Goal: Information Seeking & Learning: Learn about a topic

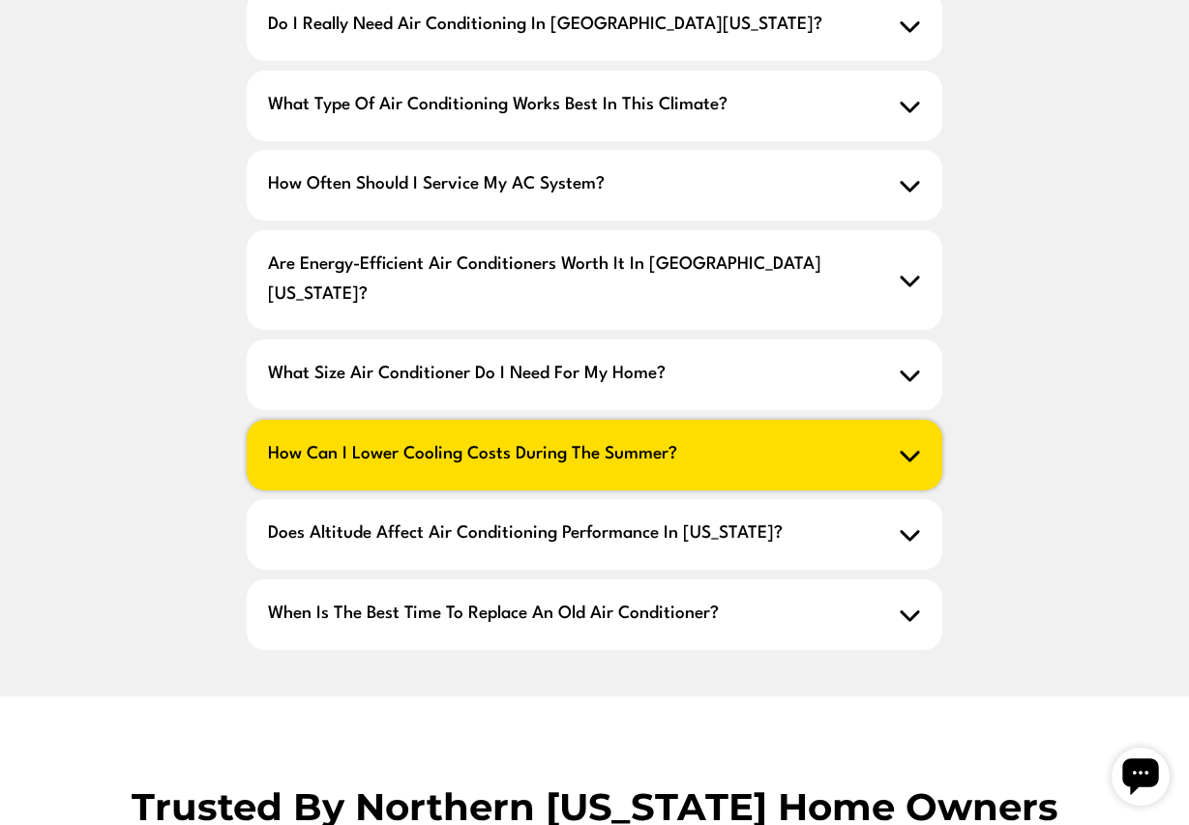
scroll to position [1604, 0]
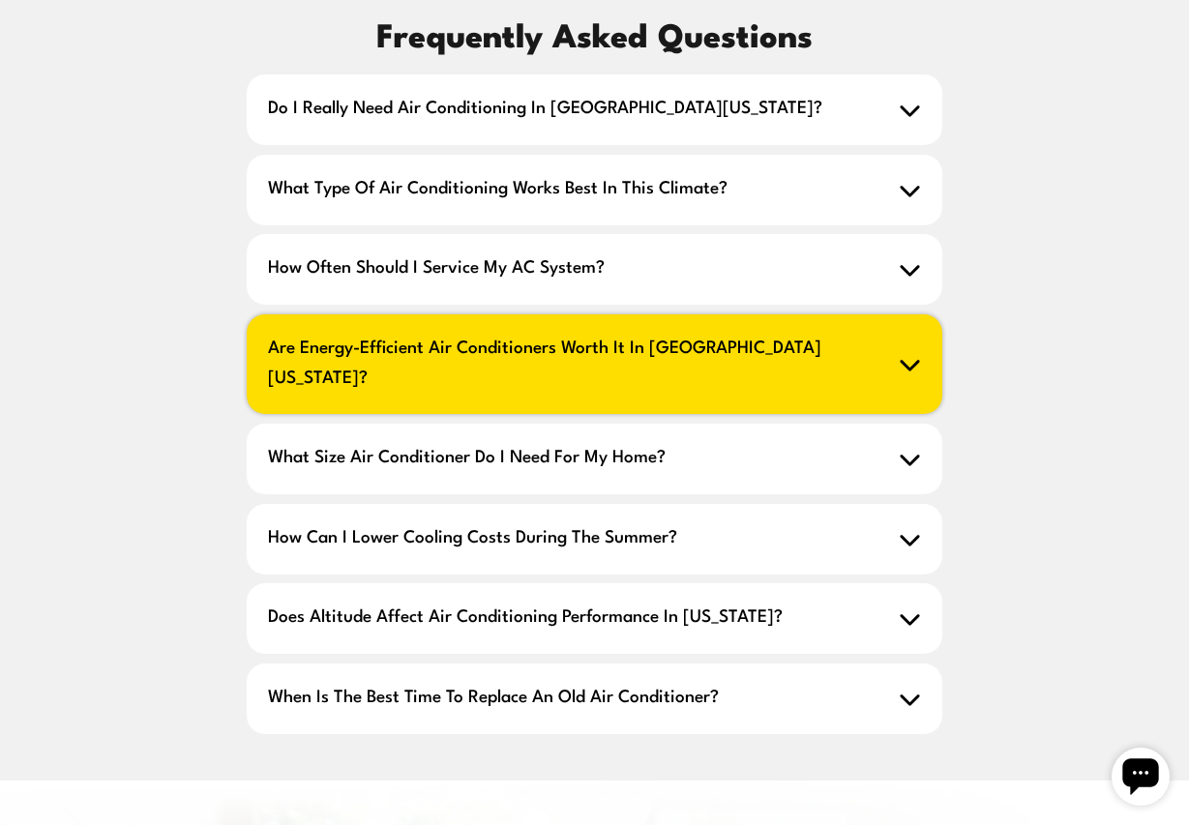
click at [862, 314] on span "Are energy-efficient air conditioners worth it in [GEOGRAPHIC_DATA][US_STATE]?" at bounding box center [594, 364] width 694 height 101
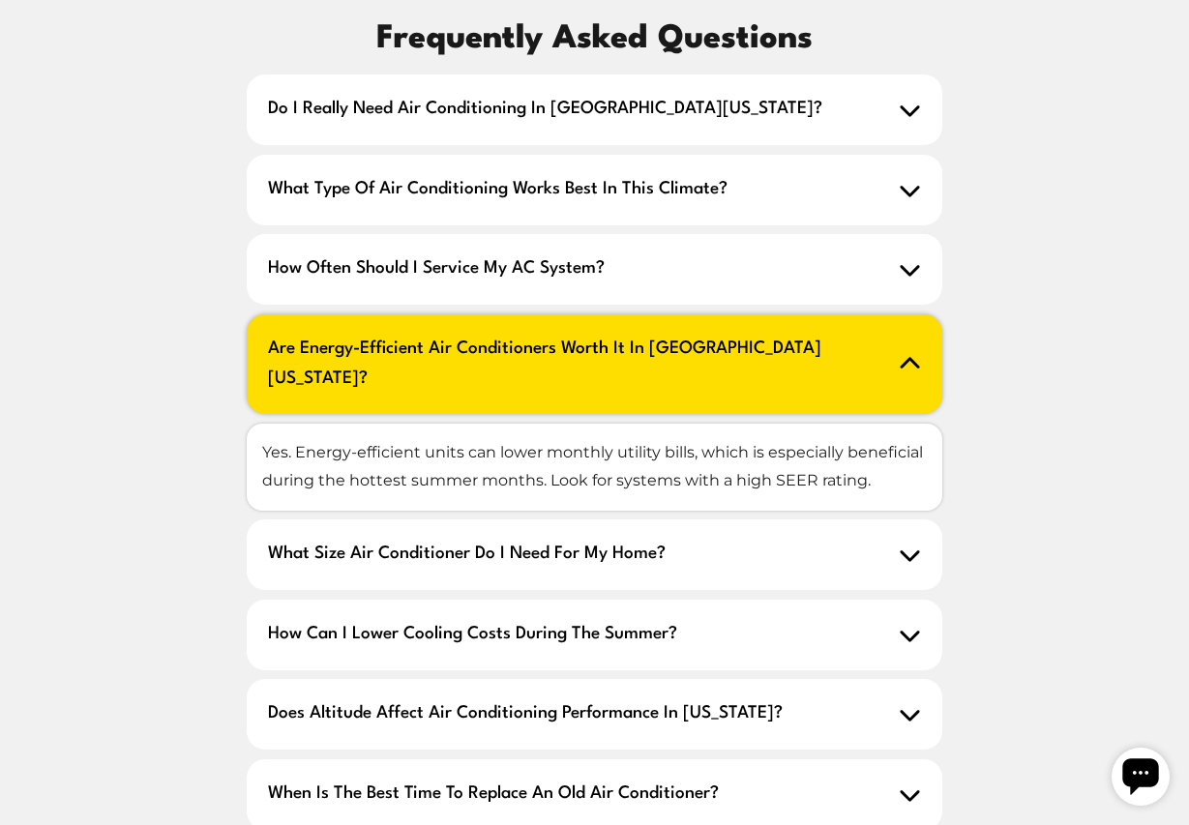
click at [858, 314] on span "Are energy-efficient air conditioners worth it in [GEOGRAPHIC_DATA][US_STATE]?" at bounding box center [594, 364] width 694 height 101
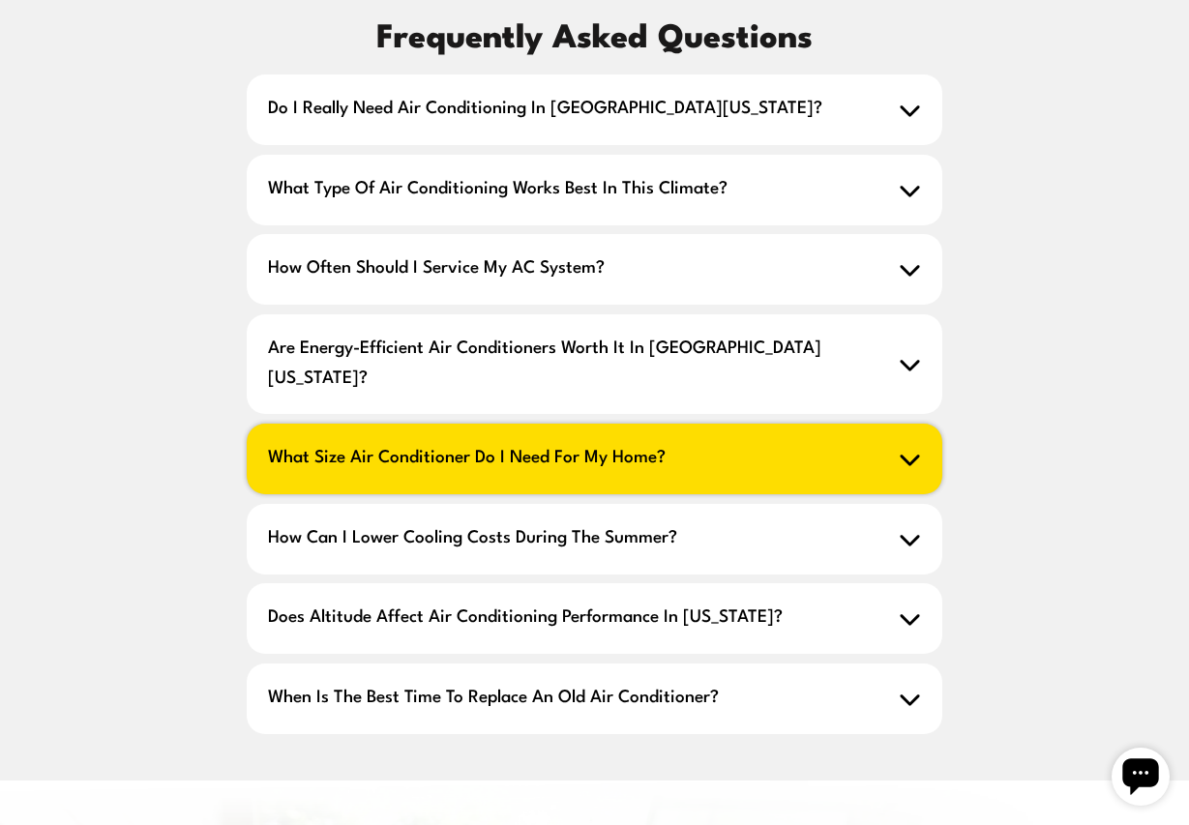
click at [844, 424] on span "What size air conditioner do I need for my home?" at bounding box center [594, 459] width 694 height 71
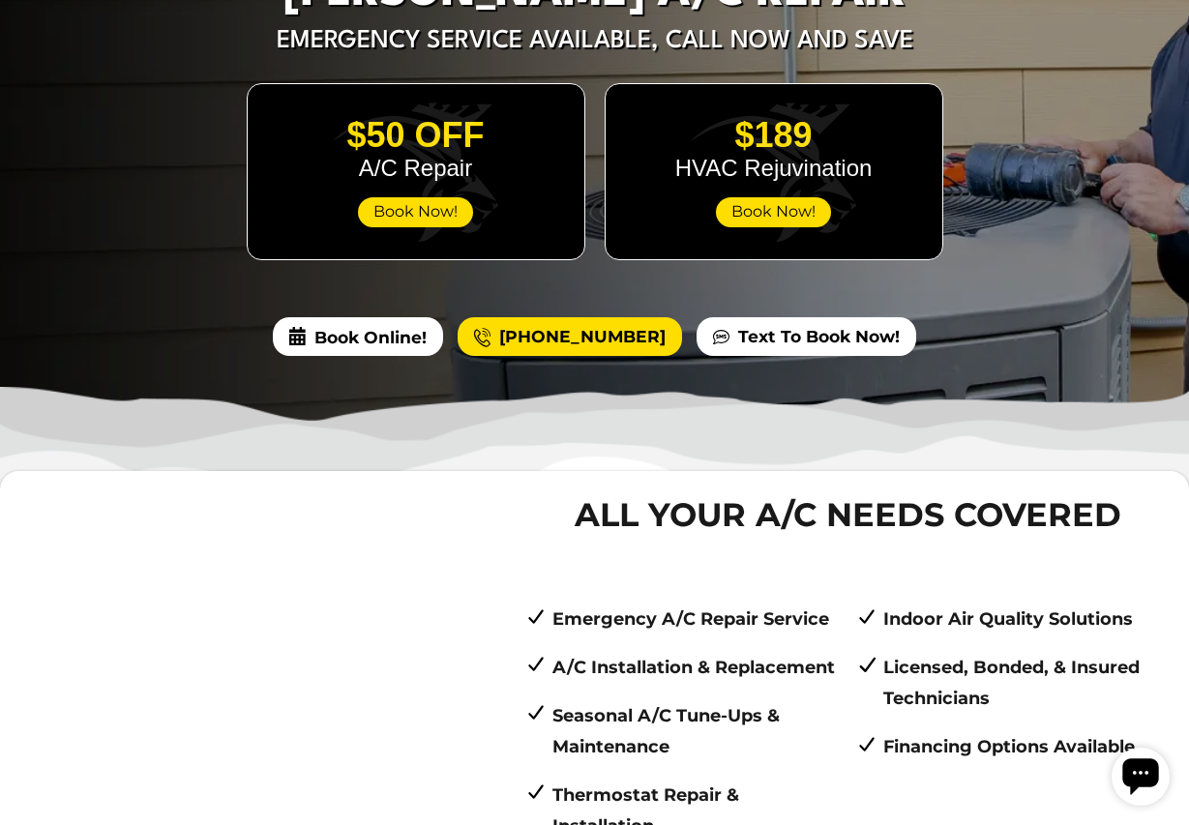
scroll to position [543, 0]
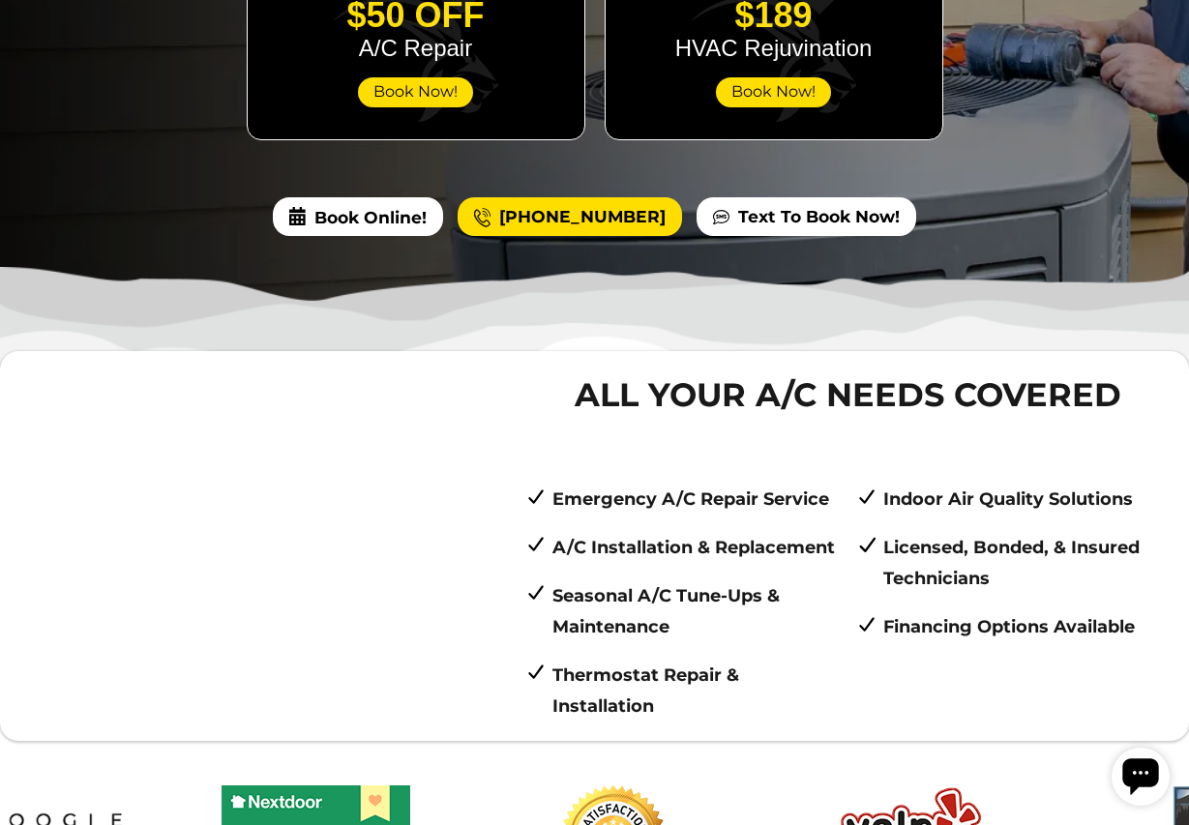
click at [684, 580] on p "Seasonal A/C Tune-Ups & Maintenance" at bounding box center [695, 611] width 286 height 63
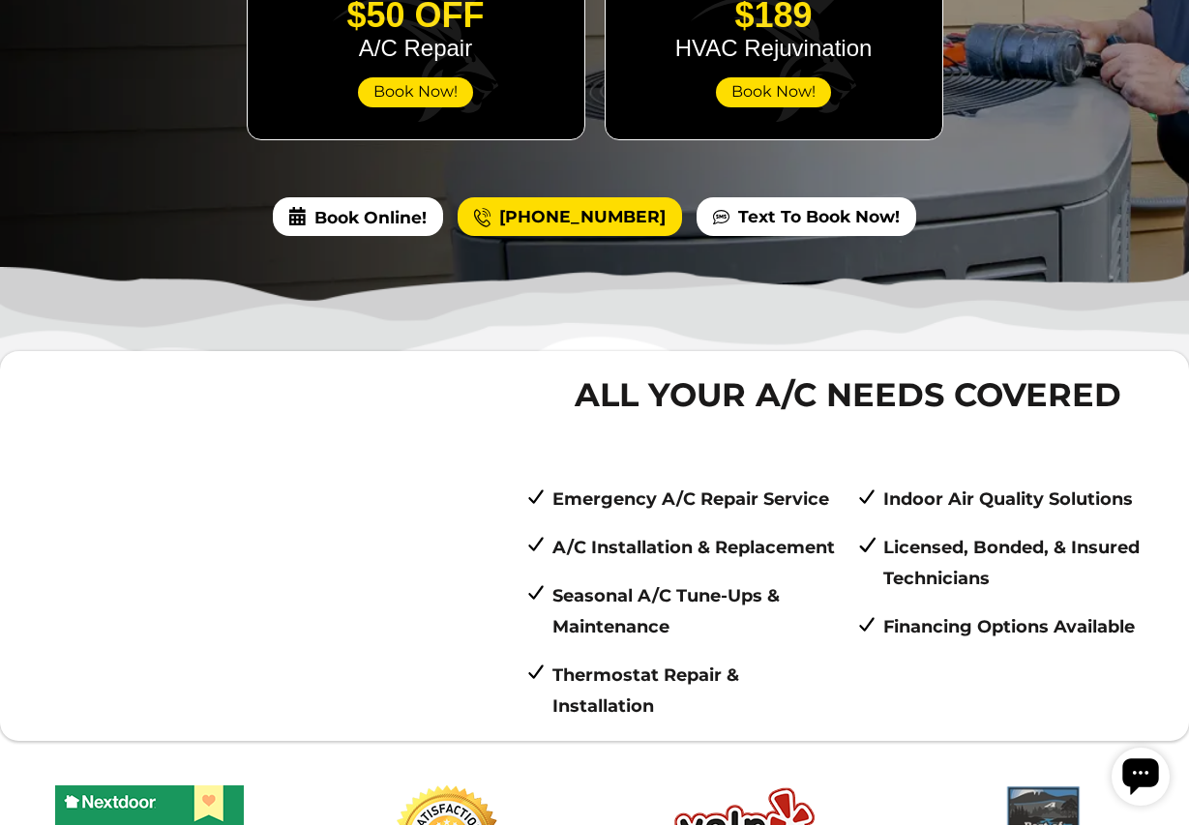
click at [682, 502] on ul "Emergency A/C Repair Service A/C Installation & Replacement Seasonal A/C Tune-U…" at bounding box center [847, 603] width 645 height 238
click at [699, 382] on div "All Your A/C Needs Covered Emergency A/C Repair Service A/C Installation & Repl…" at bounding box center [847, 546] width 645 height 352
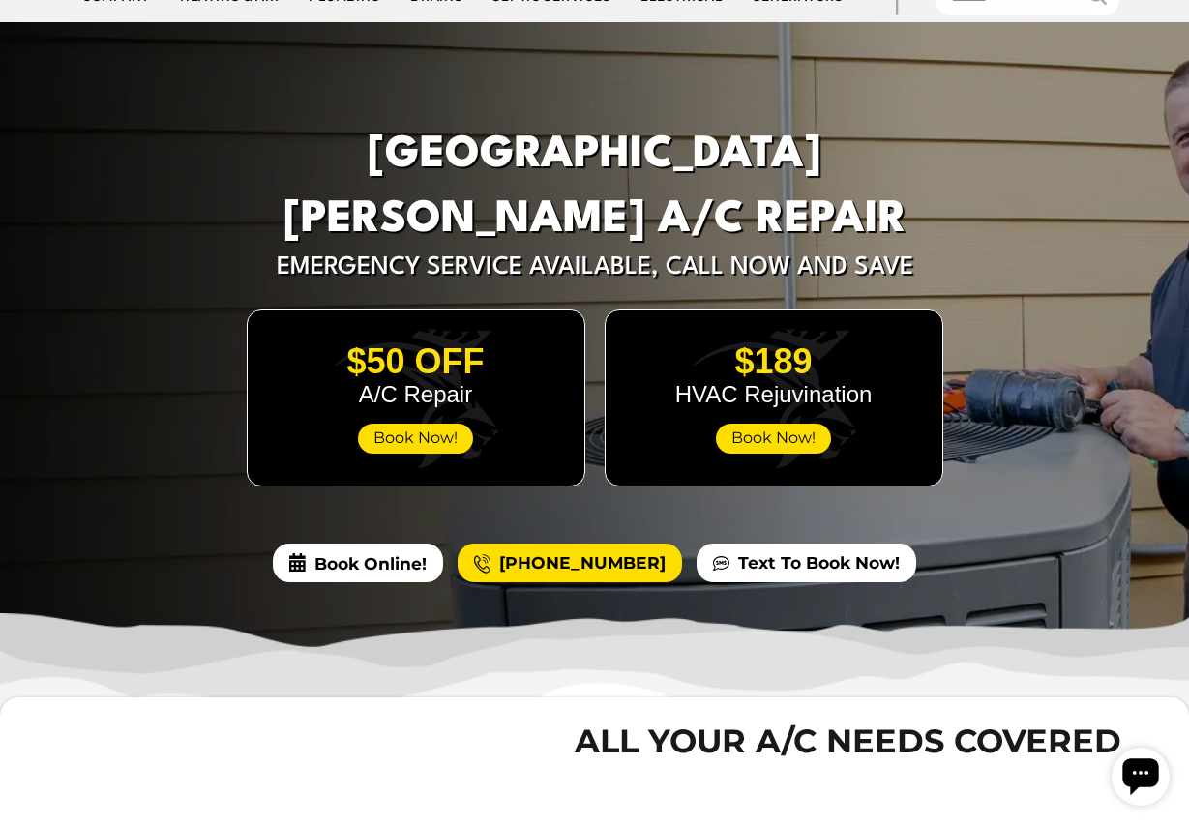
scroll to position [0, 0]
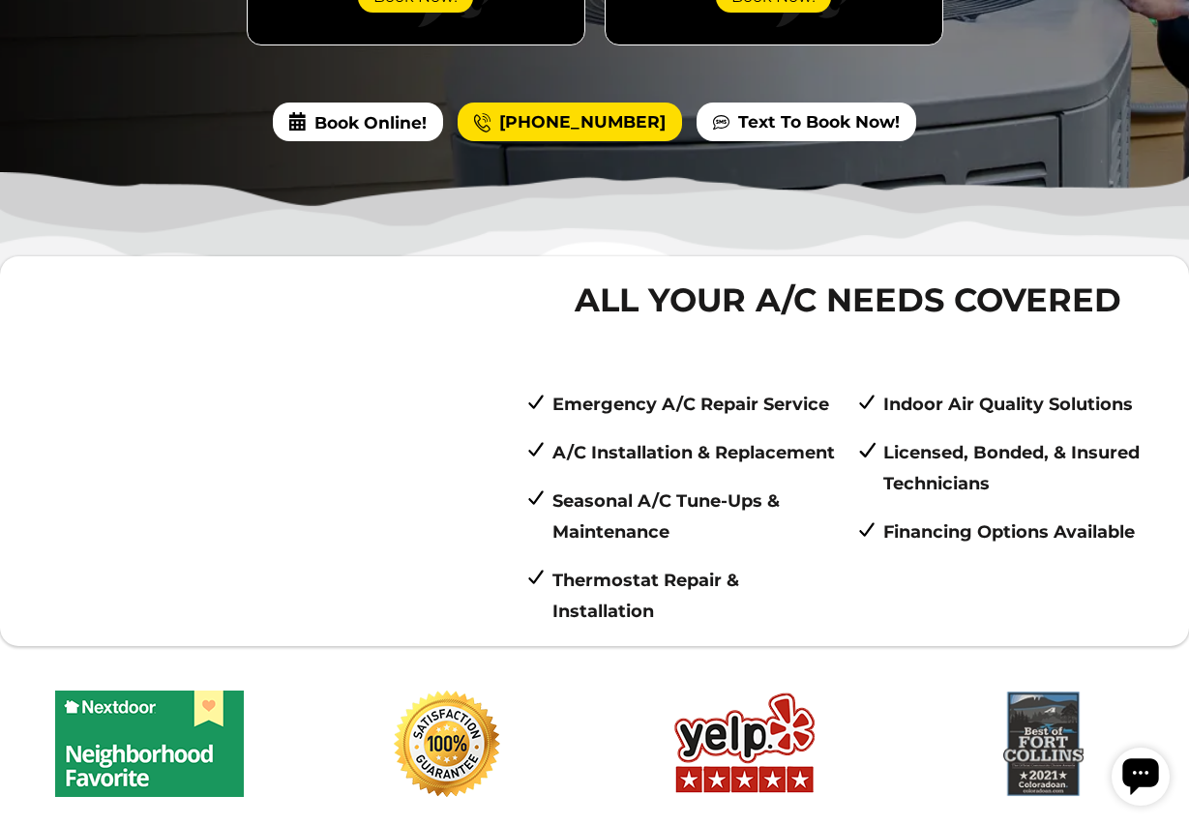
click at [764, 437] on p "A/C Installation & Replacement" at bounding box center [695, 452] width 286 height 31
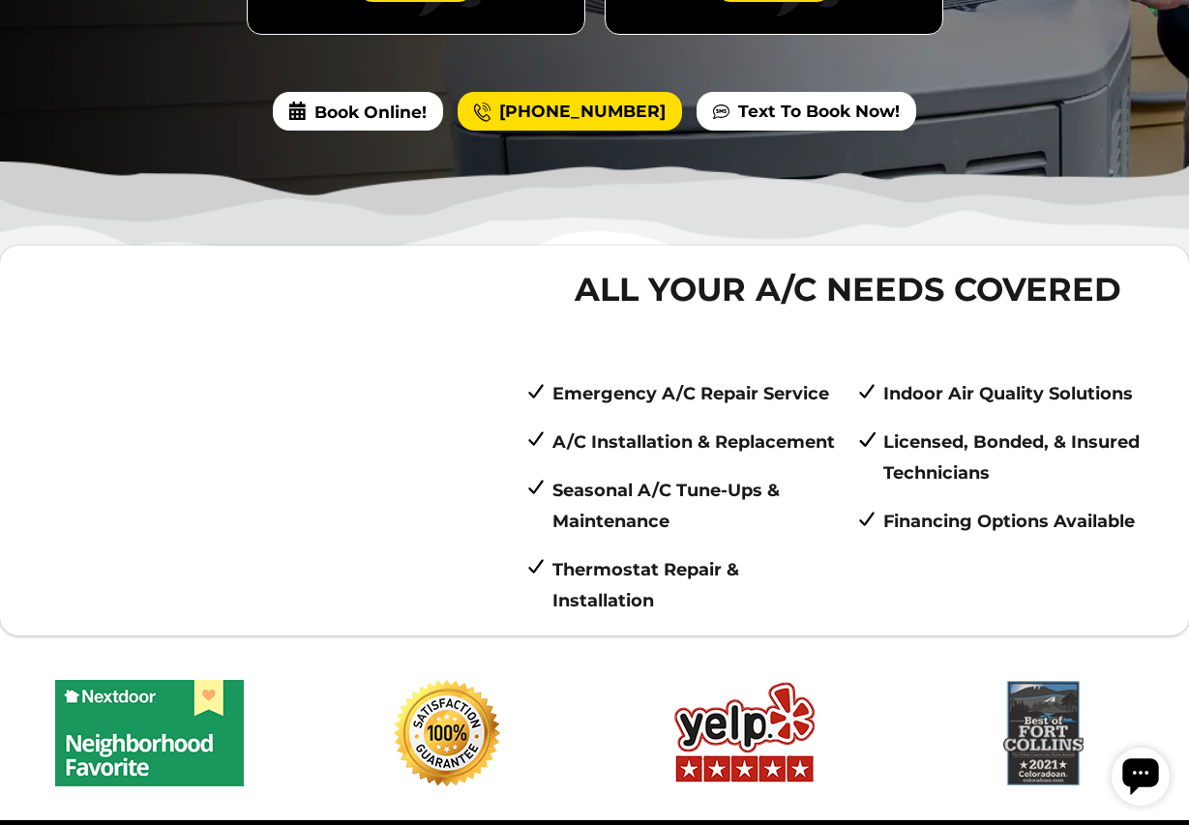
scroll to position [687, 0]
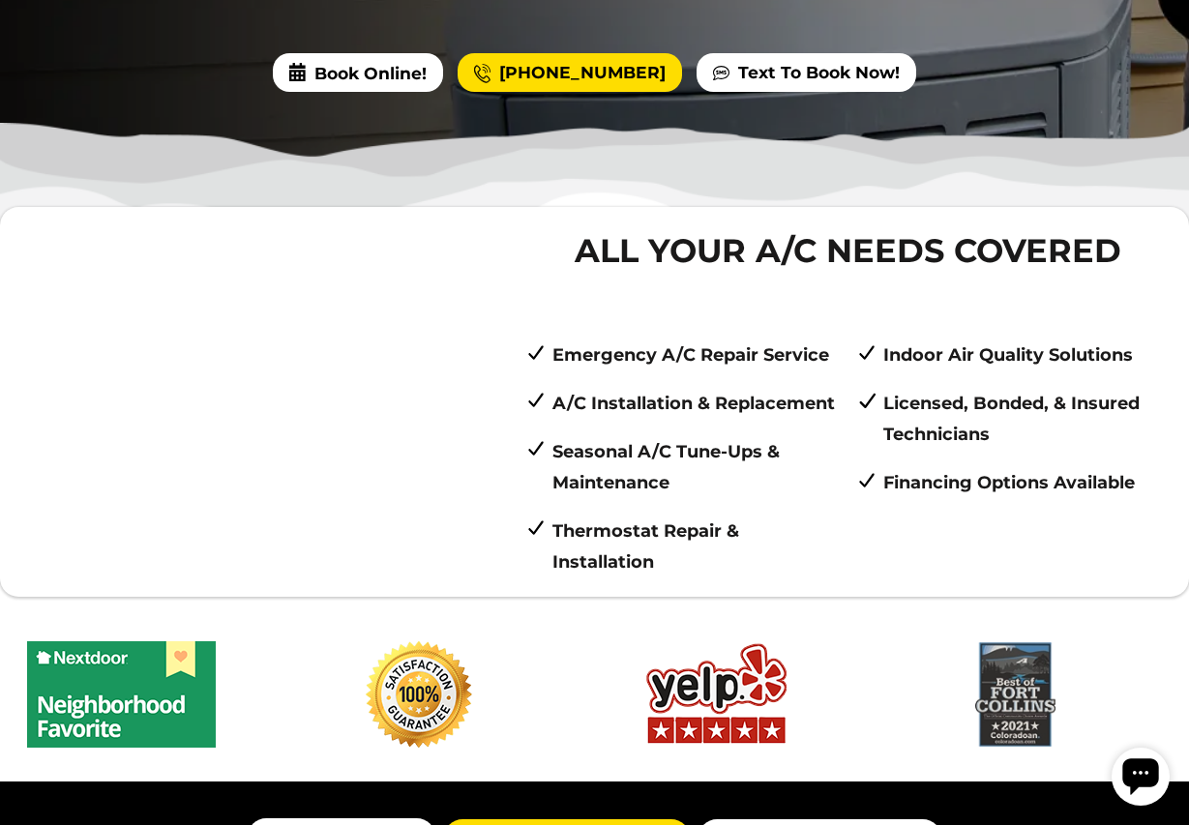
click at [744, 516] on p "Thermostat Repair & Installation" at bounding box center [695, 547] width 286 height 63
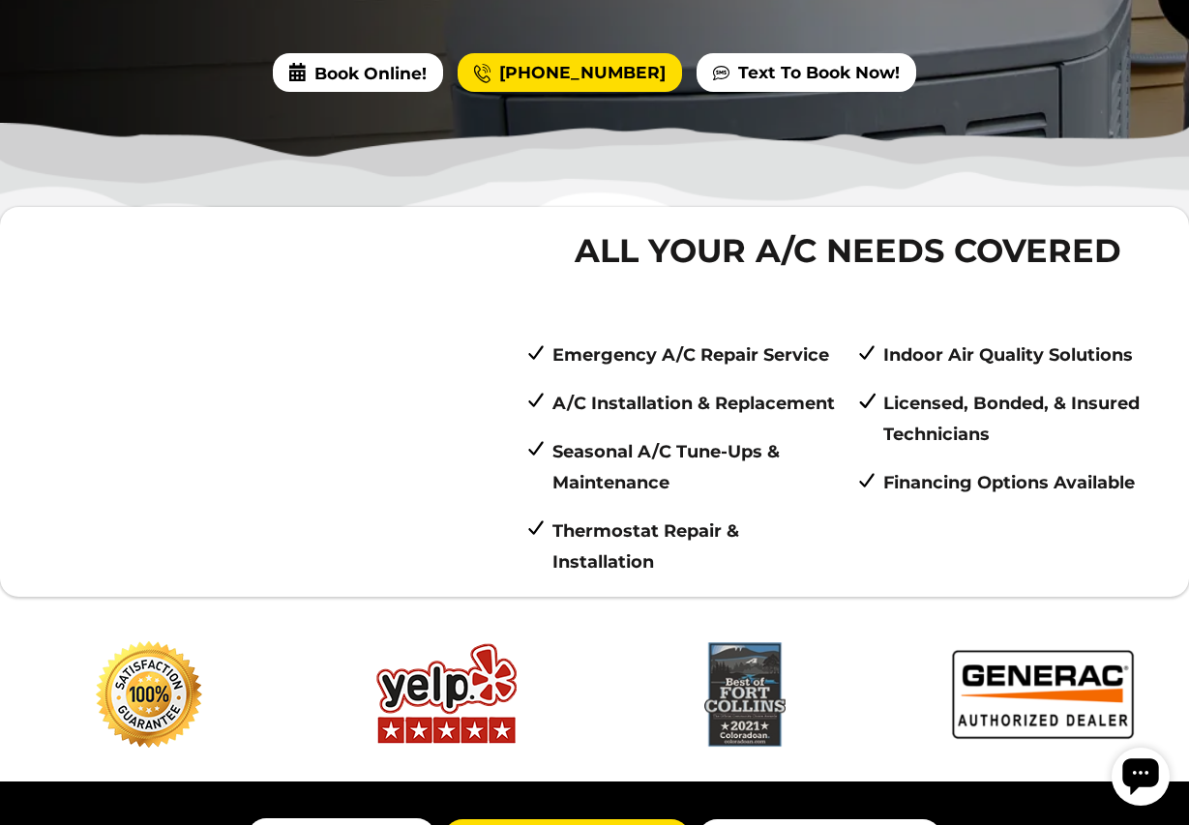
click at [609, 340] on p "Emergency A/C Repair Service" at bounding box center [695, 355] width 286 height 31
click at [623, 226] on span "All Your A/C Needs Covered" at bounding box center [847, 250] width 645 height 48
click at [727, 435] on ul "Emergency A/C Repair Service A/C Installation & Replacement Seasonal A/C Tune-U…" at bounding box center [847, 459] width 645 height 238
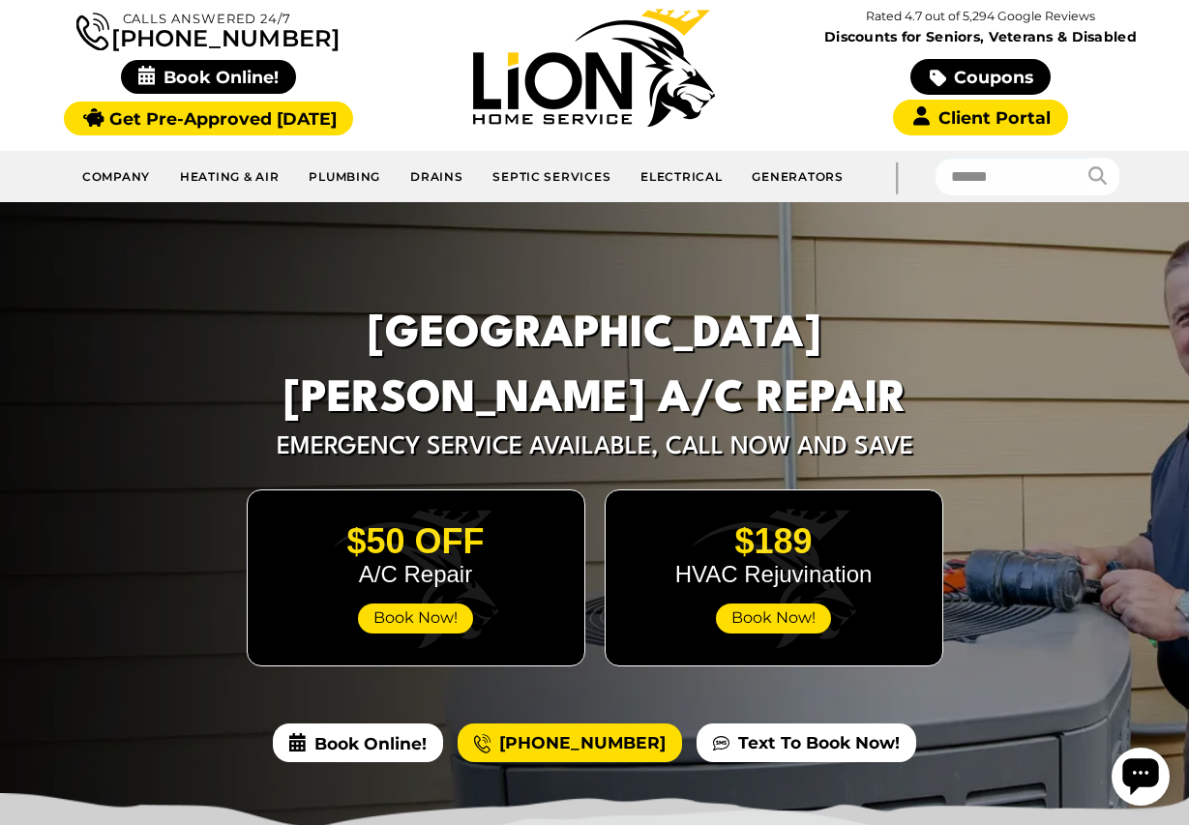
scroll to position [0, 0]
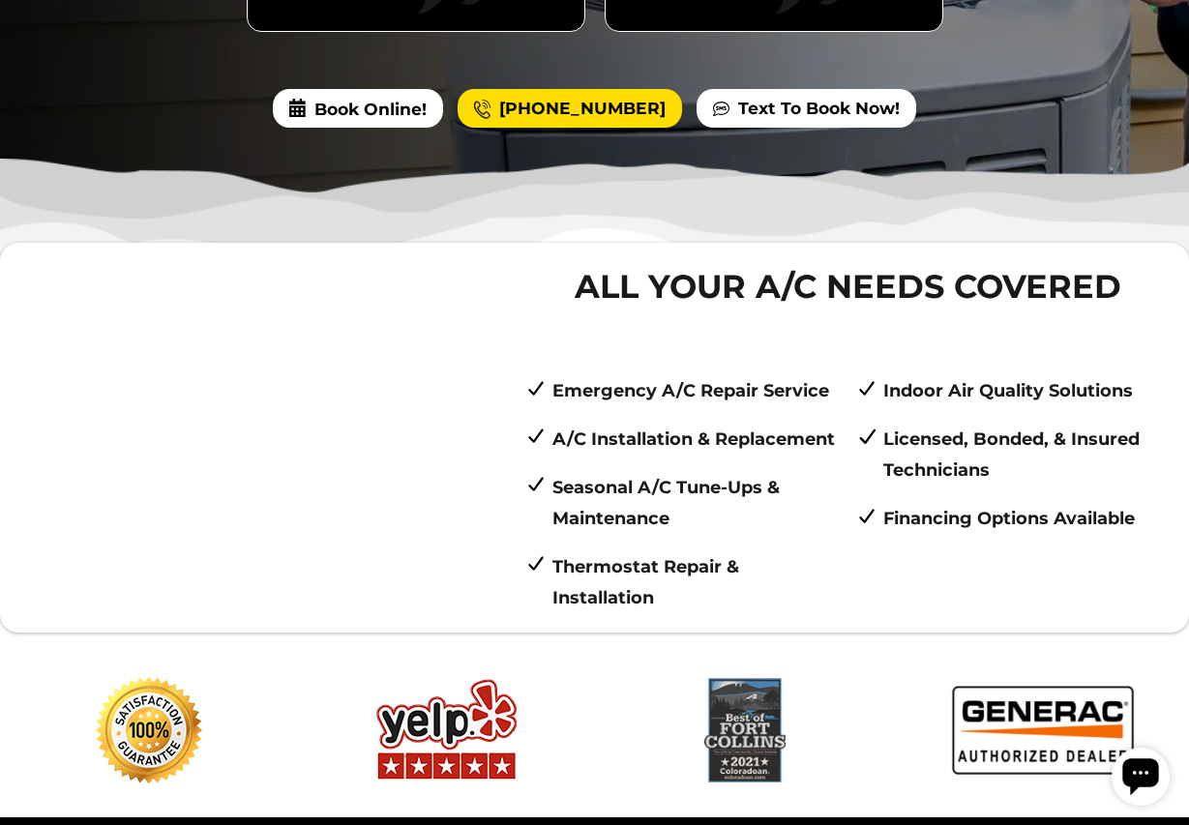
click at [705, 399] on ul "Emergency A/C Repair Service A/C Installation & Replacement Seasonal A/C Tune-U…" at bounding box center [847, 494] width 645 height 238
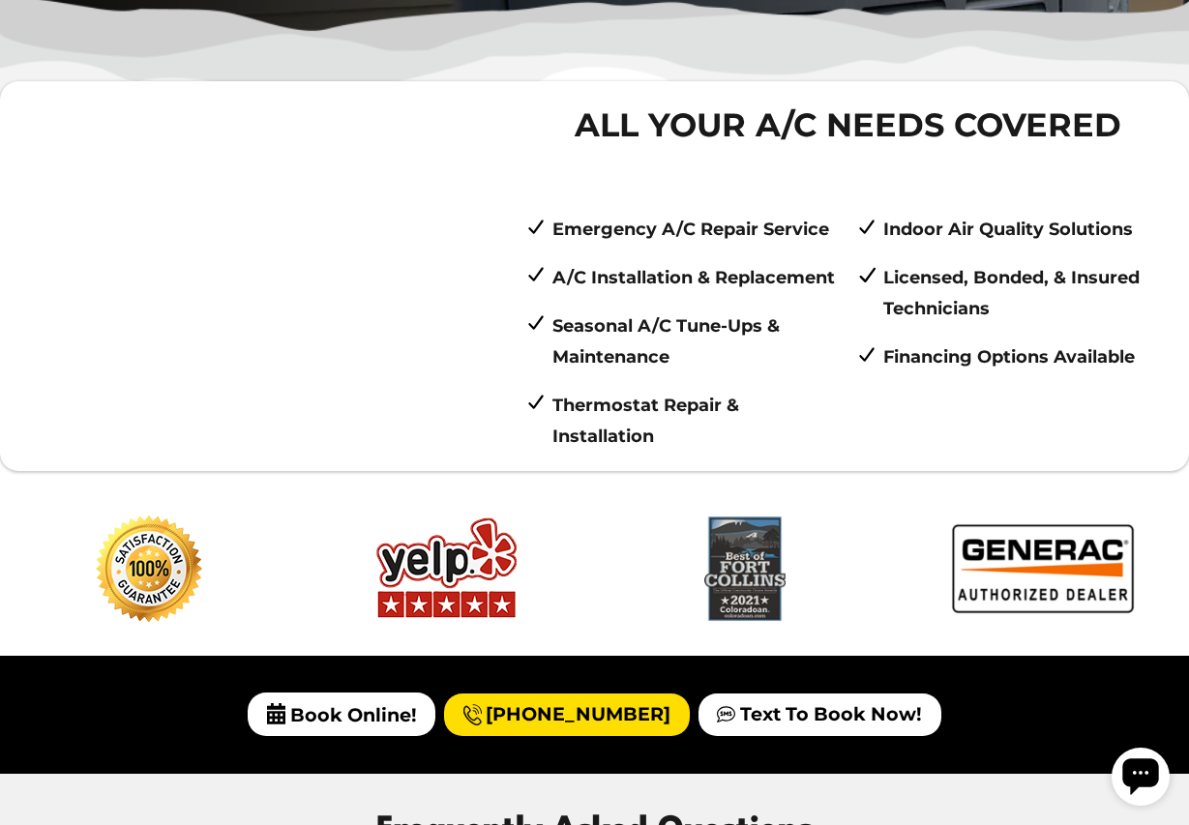
scroll to position [965, 0]
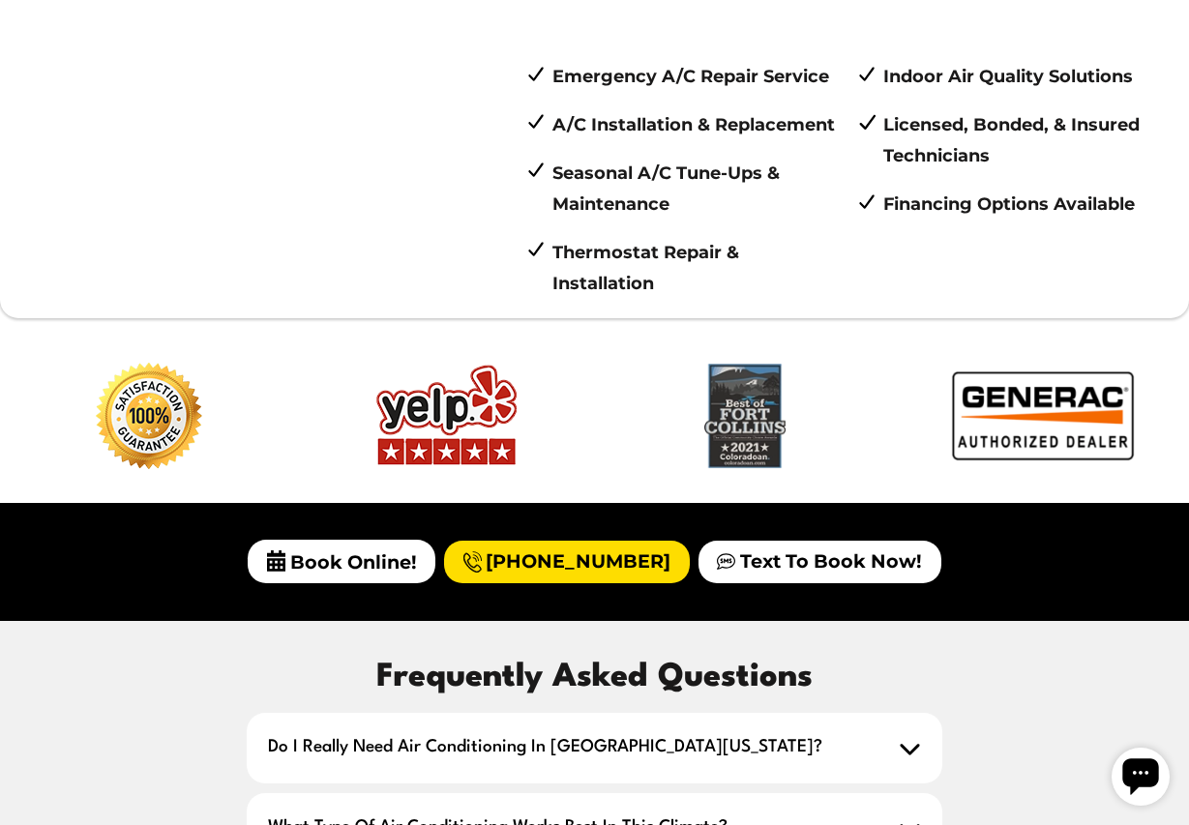
drag, startPoint x: 809, startPoint y: 344, endPoint x: 989, endPoint y: 374, distance: 182.4
click at [989, 374] on div "carousel" at bounding box center [893, 420] width 9533 height 114
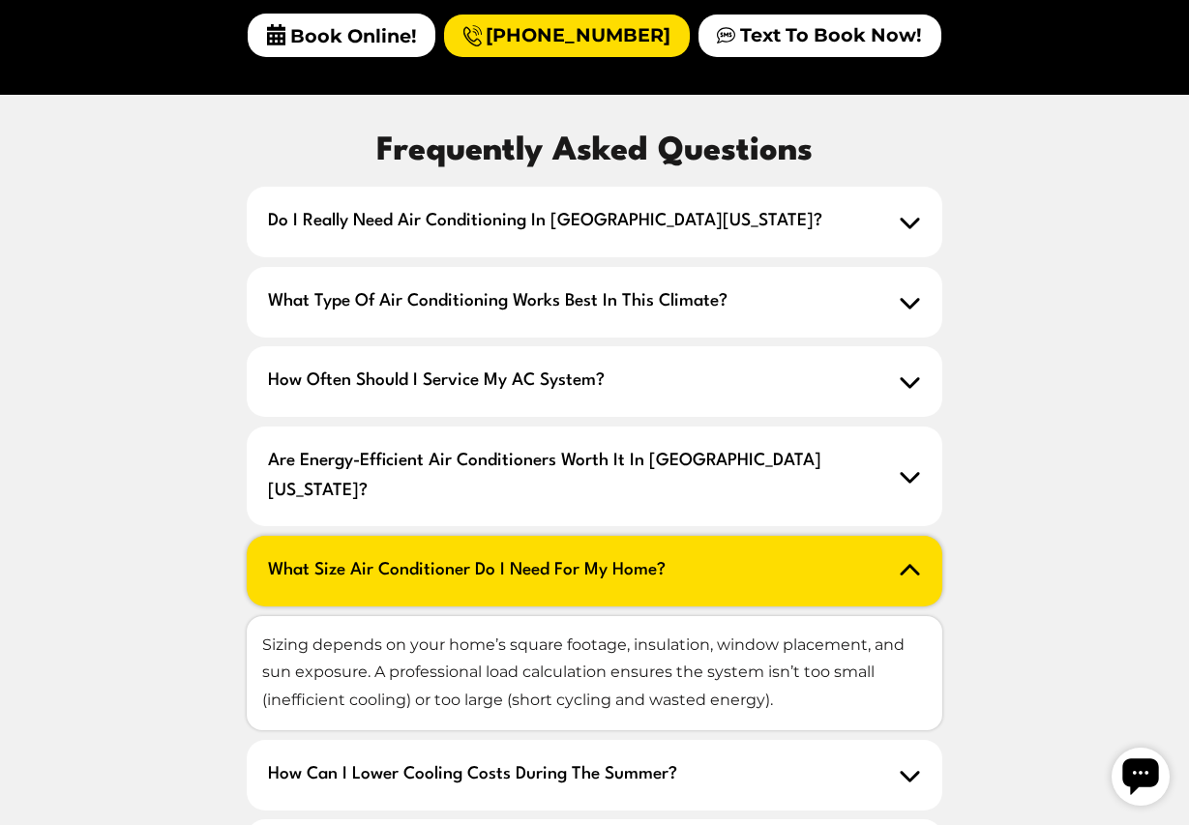
scroll to position [1654, 0]
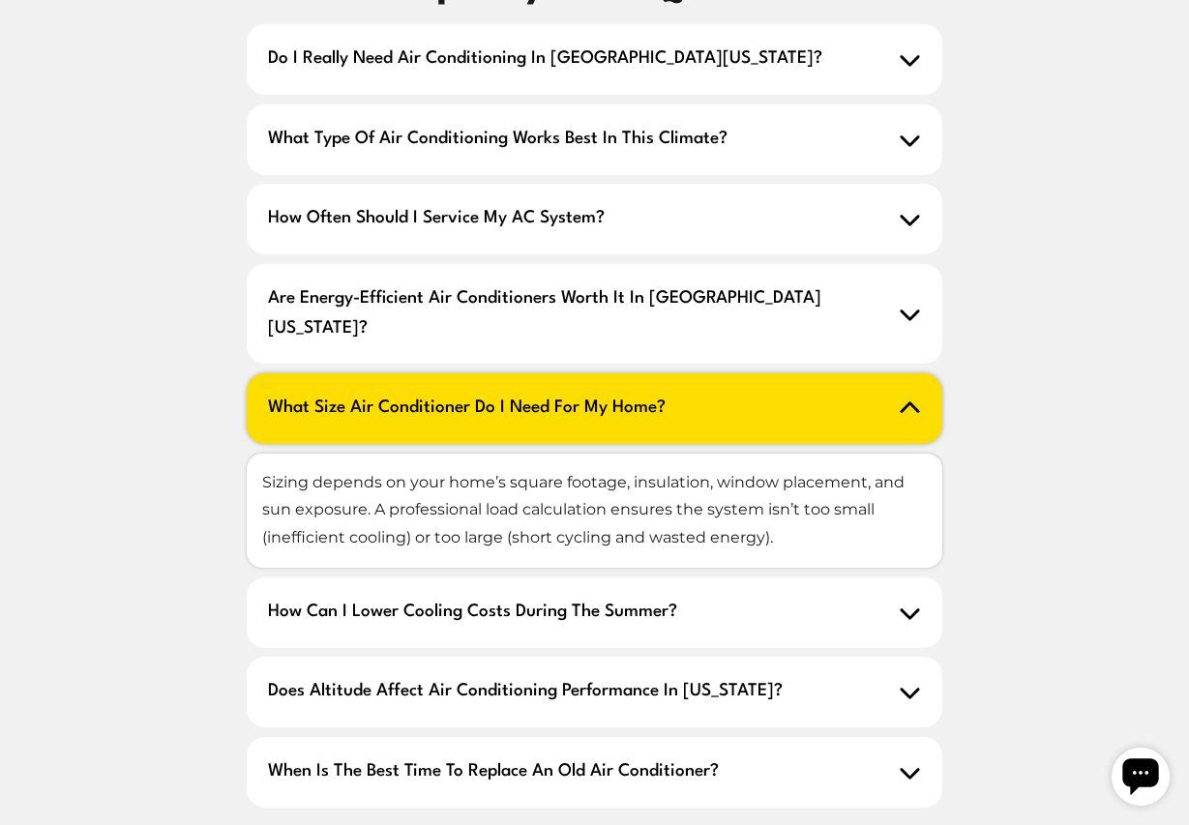
drag, startPoint x: 1010, startPoint y: 336, endPoint x: 997, endPoint y: 339, distance: 12.9
click at [1006, 338] on div "Frequently Asked Questions Do I really need air conditioning in [GEOGRAPHIC_DAT…" at bounding box center [594, 393] width 1158 height 860
